Goal: Task Accomplishment & Management: Manage account settings

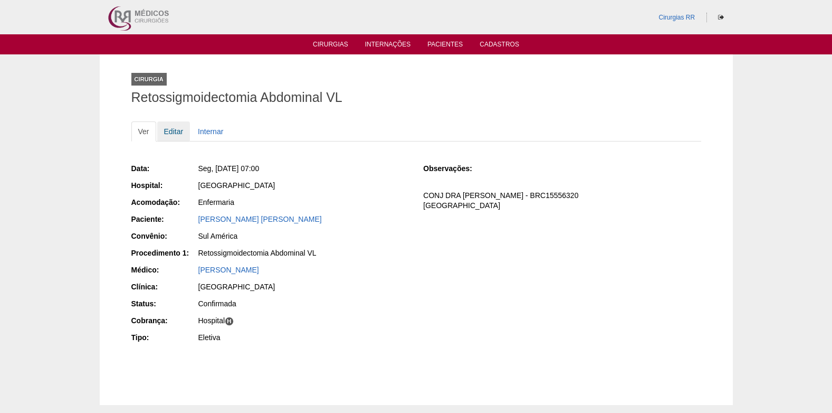
click at [170, 133] on link "Editar" at bounding box center [173, 131] width 33 height 20
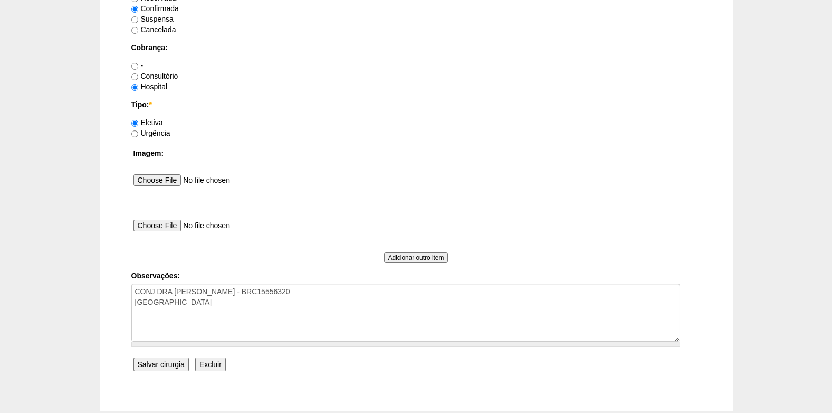
scroll to position [897, 0]
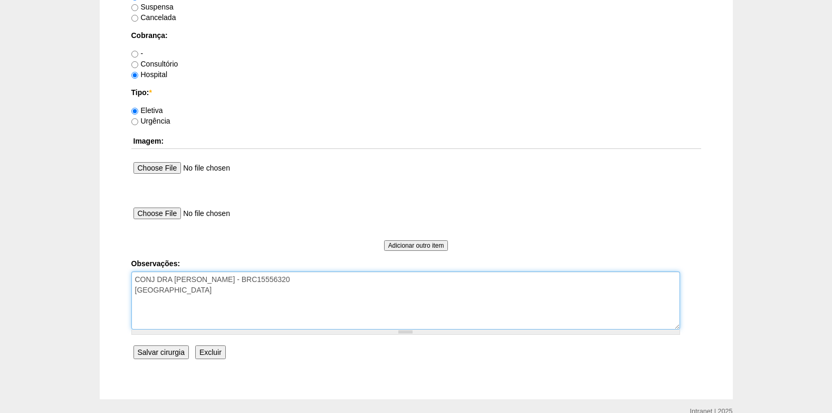
click at [265, 304] on textarea "CONJ DRA CLAUDIA - BRC15556320 FATURADO HOSPITAL" at bounding box center [405, 300] width 549 height 58
type textarea "CONJ DRA CLAUDIA - BRC15556320 FATURADO HOSPITAL AUTORIZADO"
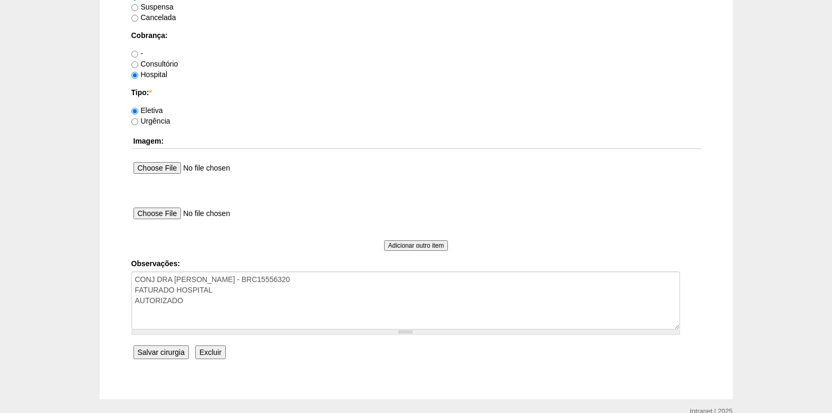
click at [155, 351] on input "Salvar cirurgia" at bounding box center [161, 352] width 55 height 14
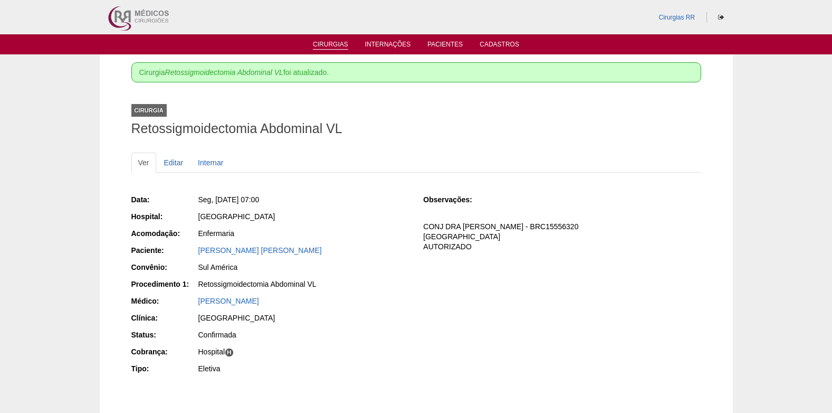
click at [328, 45] on link "Cirurgias" at bounding box center [330, 45] width 35 height 9
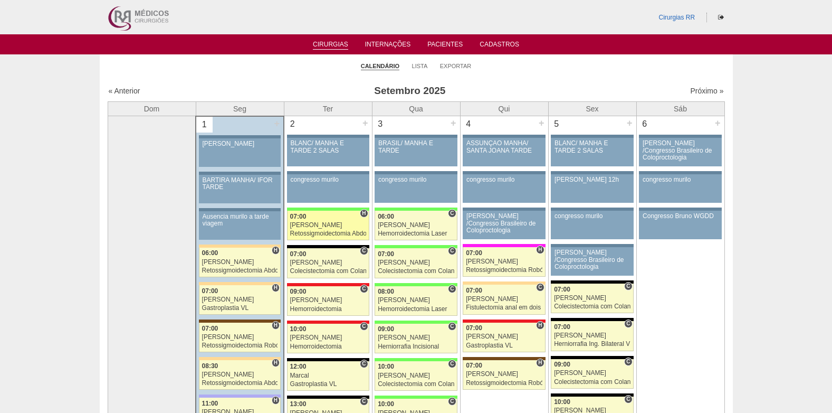
click at [338, 232] on div "Retossigmoidectomia Abdominal VL" at bounding box center [328, 233] width 76 height 7
